Goal: Information Seeking & Learning: Learn about a topic

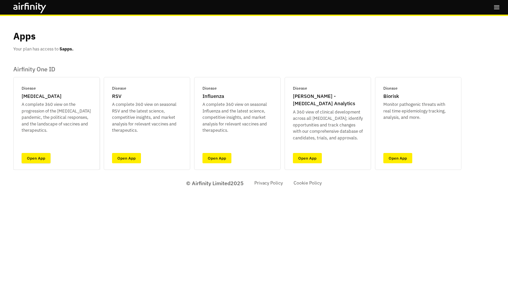
click at [36, 154] on link "Open App" at bounding box center [36, 158] width 29 height 10
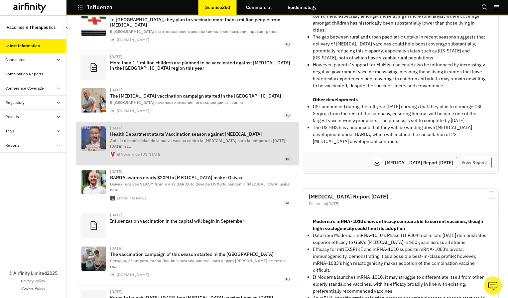
scroll to position [100, 0]
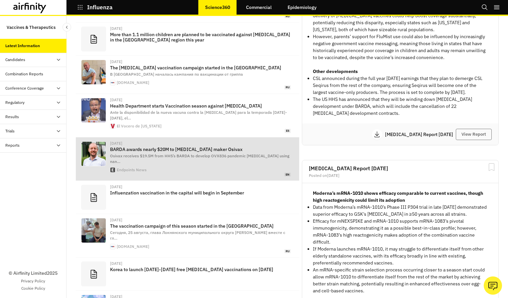
click at [199, 153] on span "[PERSON_NAME] receives $19.5M from HHS’s BARDA to develop OVX836 pandemic [MEDI…" at bounding box center [199, 158] width 179 height 11
